Goal: Find specific page/section: Find specific page/section

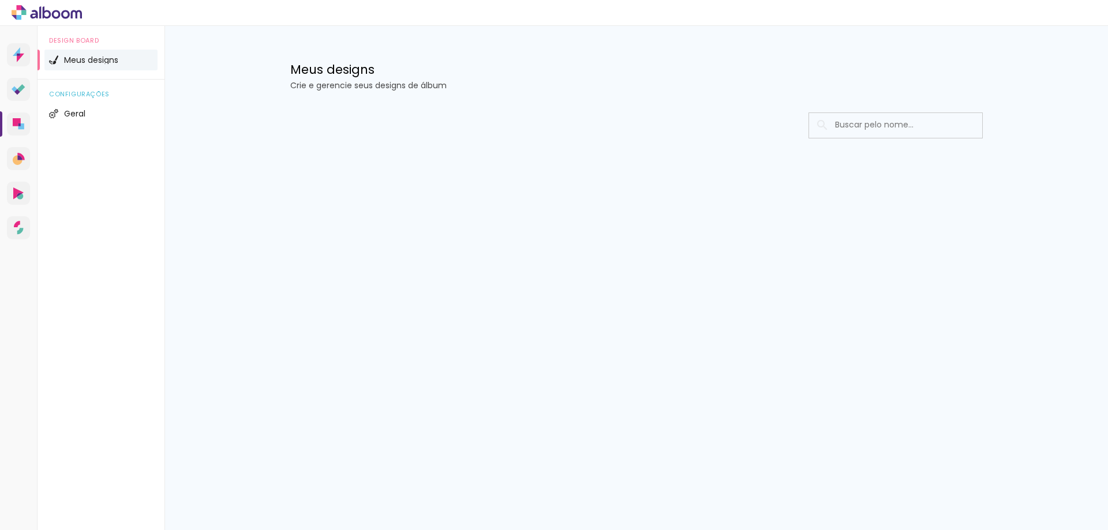
click at [881, 128] on input at bounding box center [911, 125] width 164 height 24
type input "nicollas"
type paper-input "nicollas"
click at [913, 125] on input "nicollas" at bounding box center [901, 125] width 144 height 24
click at [854, 126] on input "nicollas" at bounding box center [901, 125] width 144 height 24
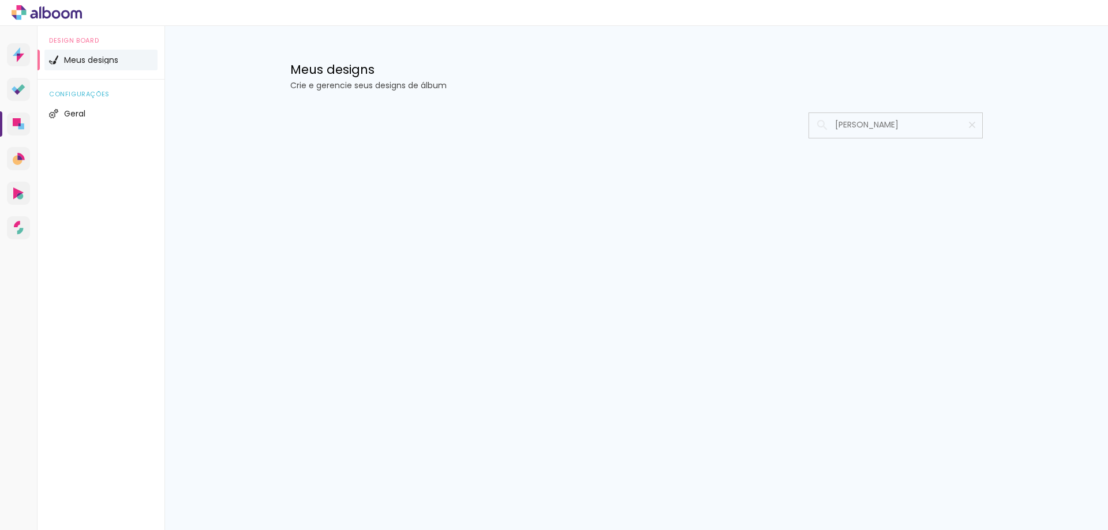
type input "nicolas"
type paper-input "nicolas"
click at [872, 117] on input at bounding box center [911, 125] width 164 height 24
type input "Nicollas"
type paper-input "Nicollas"
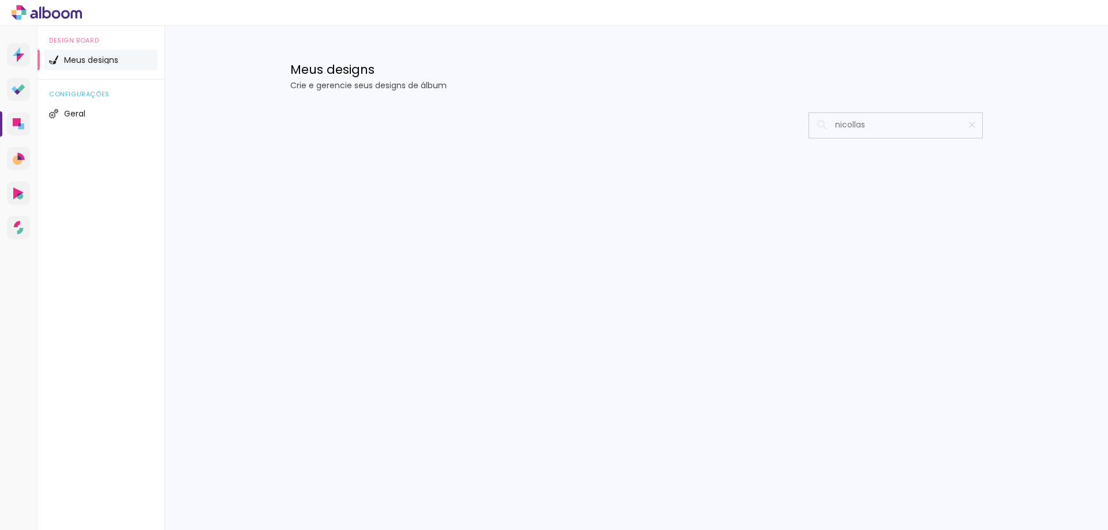
type input "nicollas"
type paper-input "nicollas"
